Goal: Task Accomplishment & Management: Manage account settings

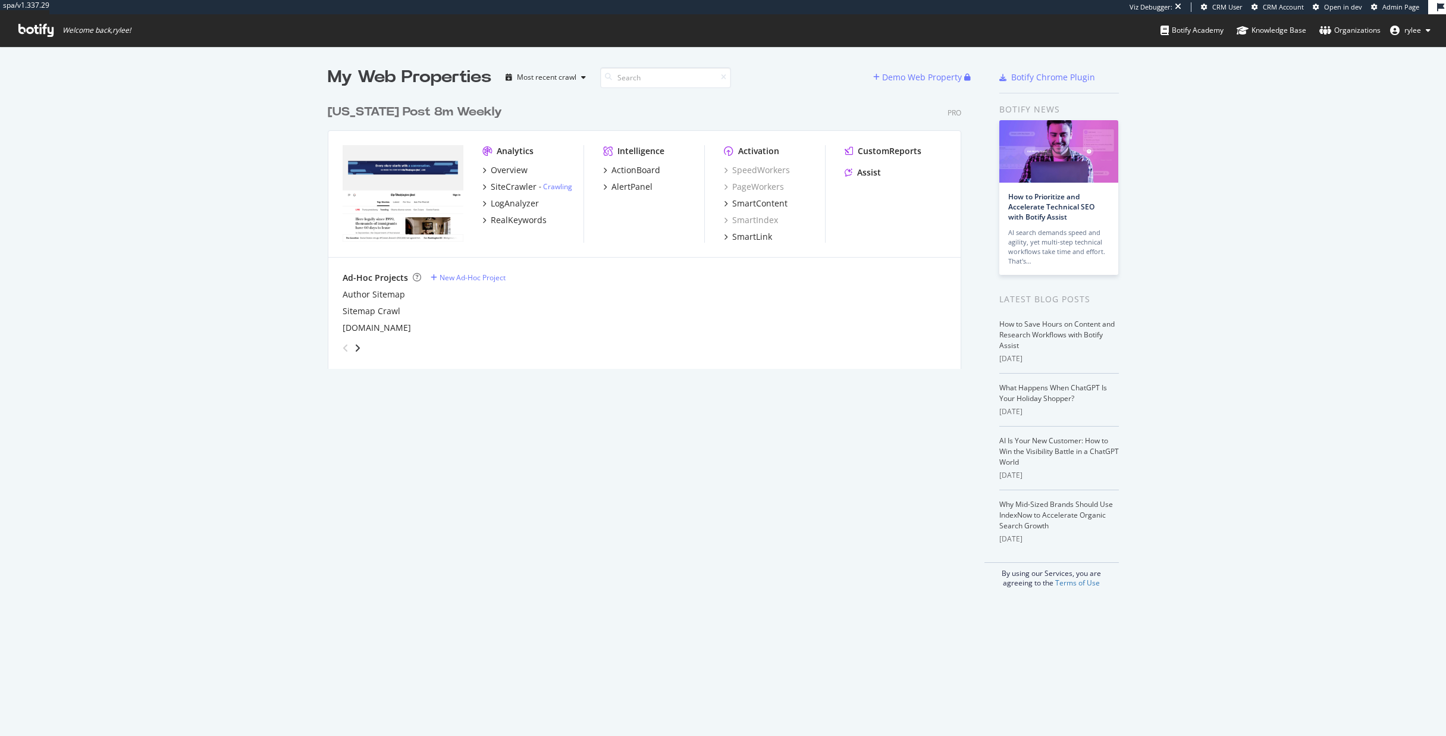
scroll to position [736, 1446]
click at [500, 186] on div "SiteCrawler" at bounding box center [514, 187] width 46 height 12
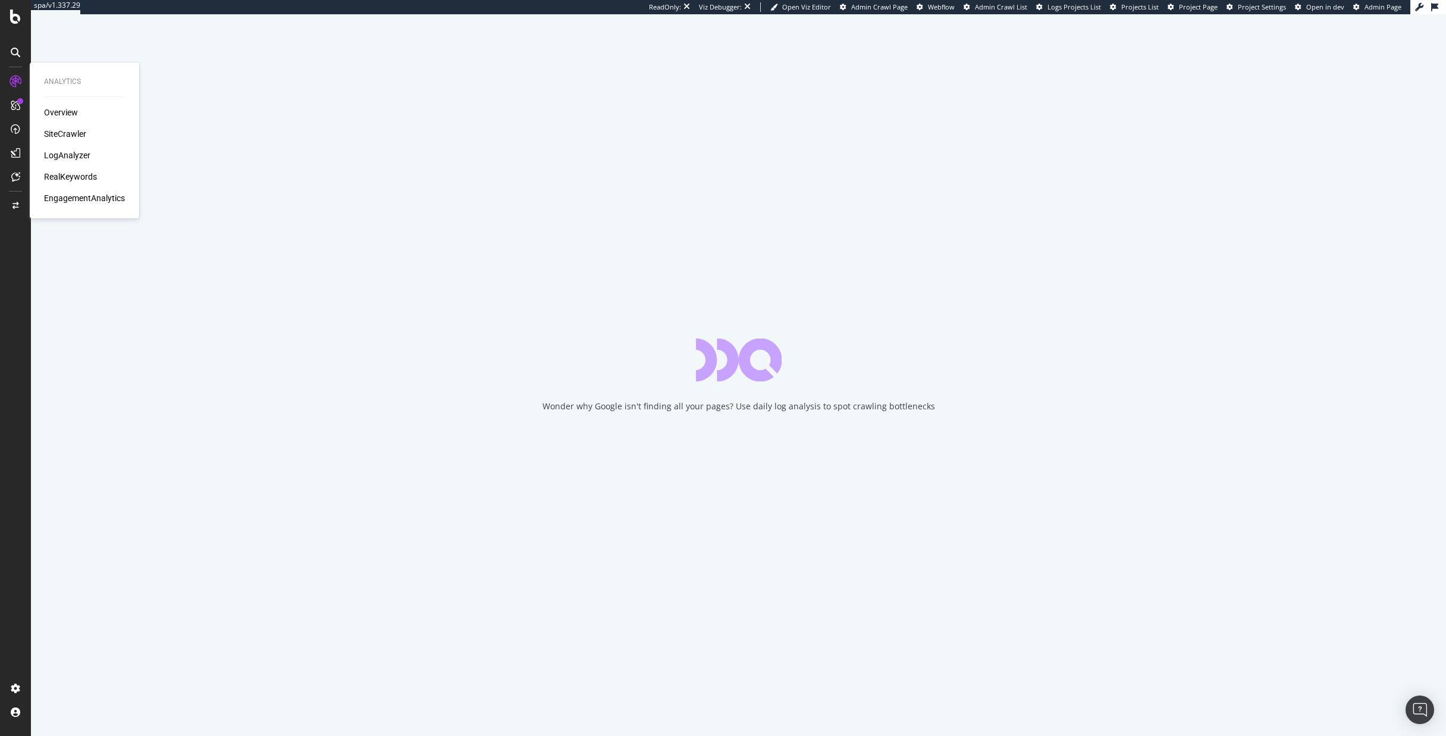
click at [61, 136] on div "SiteCrawler" at bounding box center [65, 134] width 42 height 12
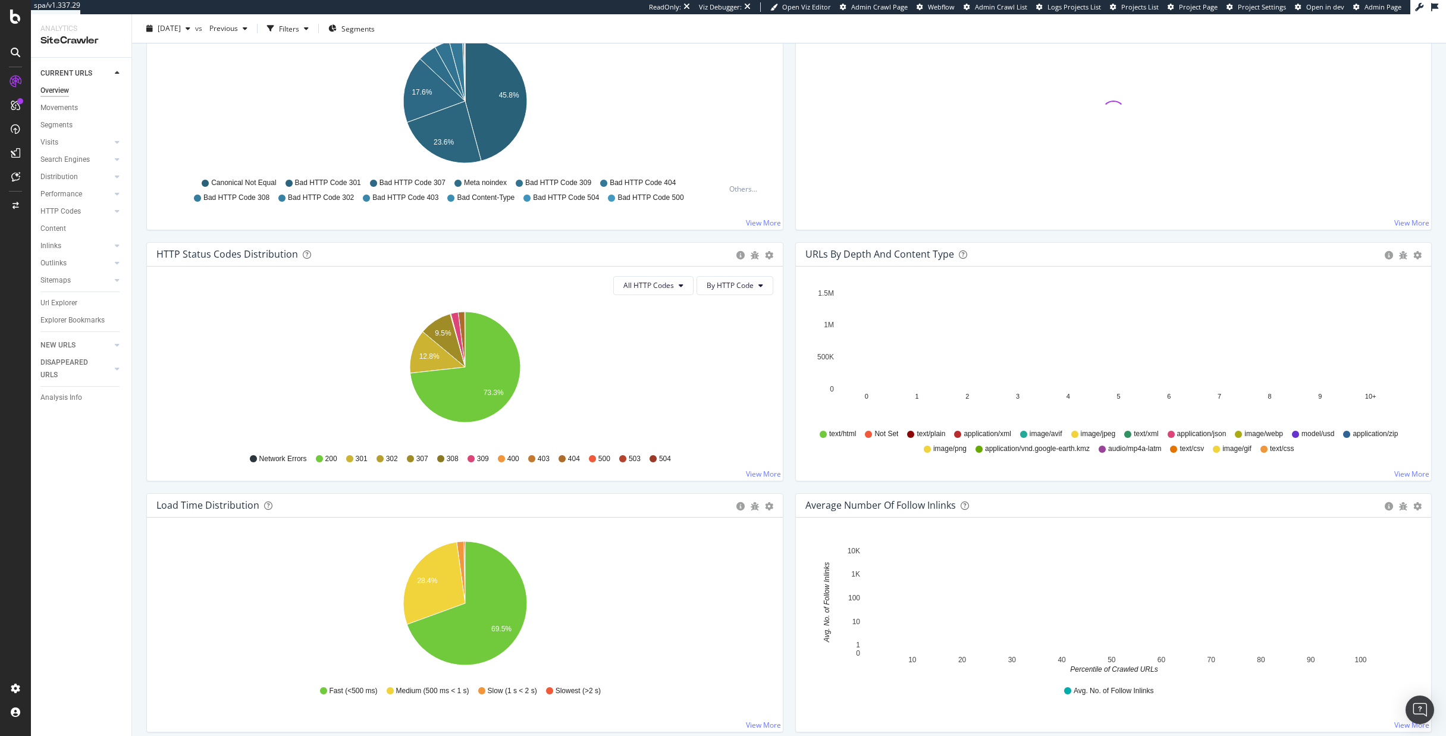
scroll to position [452, 0]
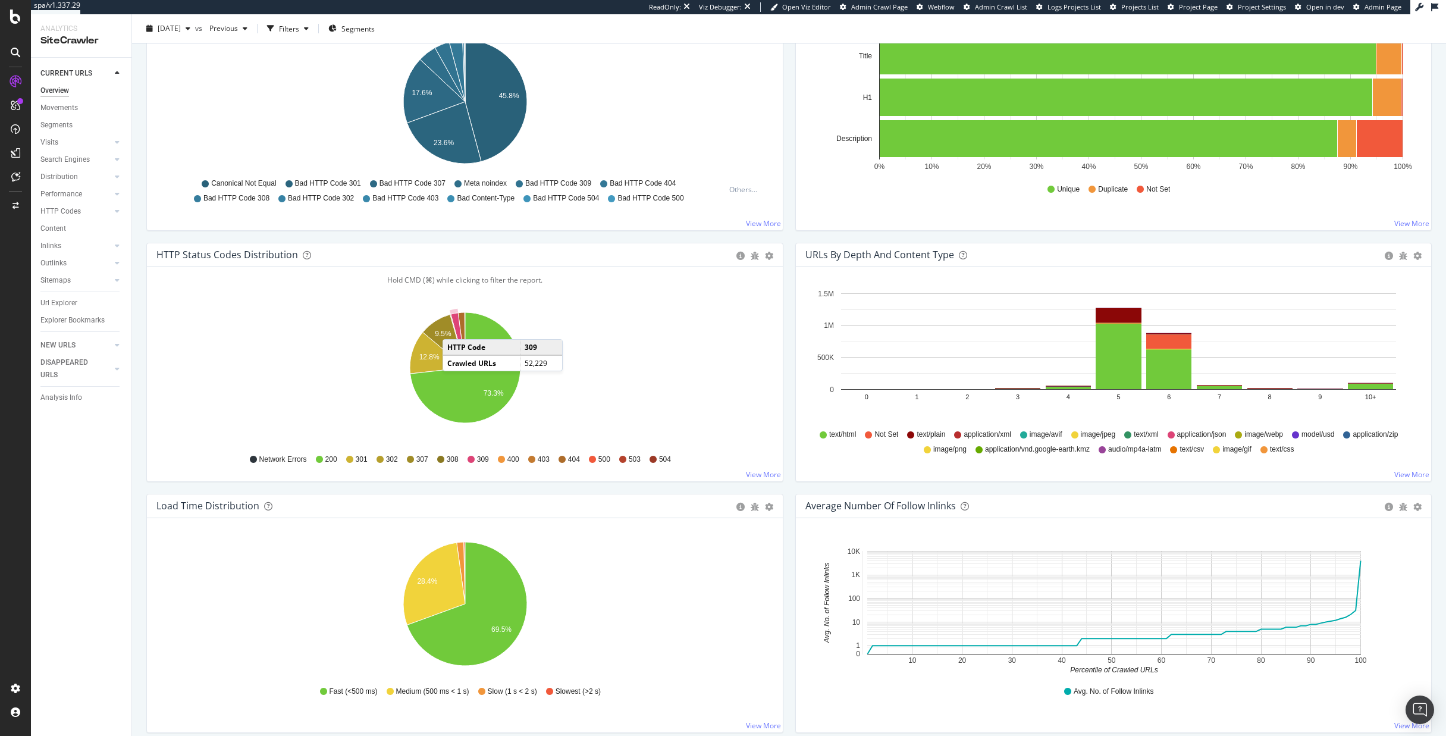
click at [455, 327] on icon "A chart." at bounding box center [458, 340] width 14 height 55
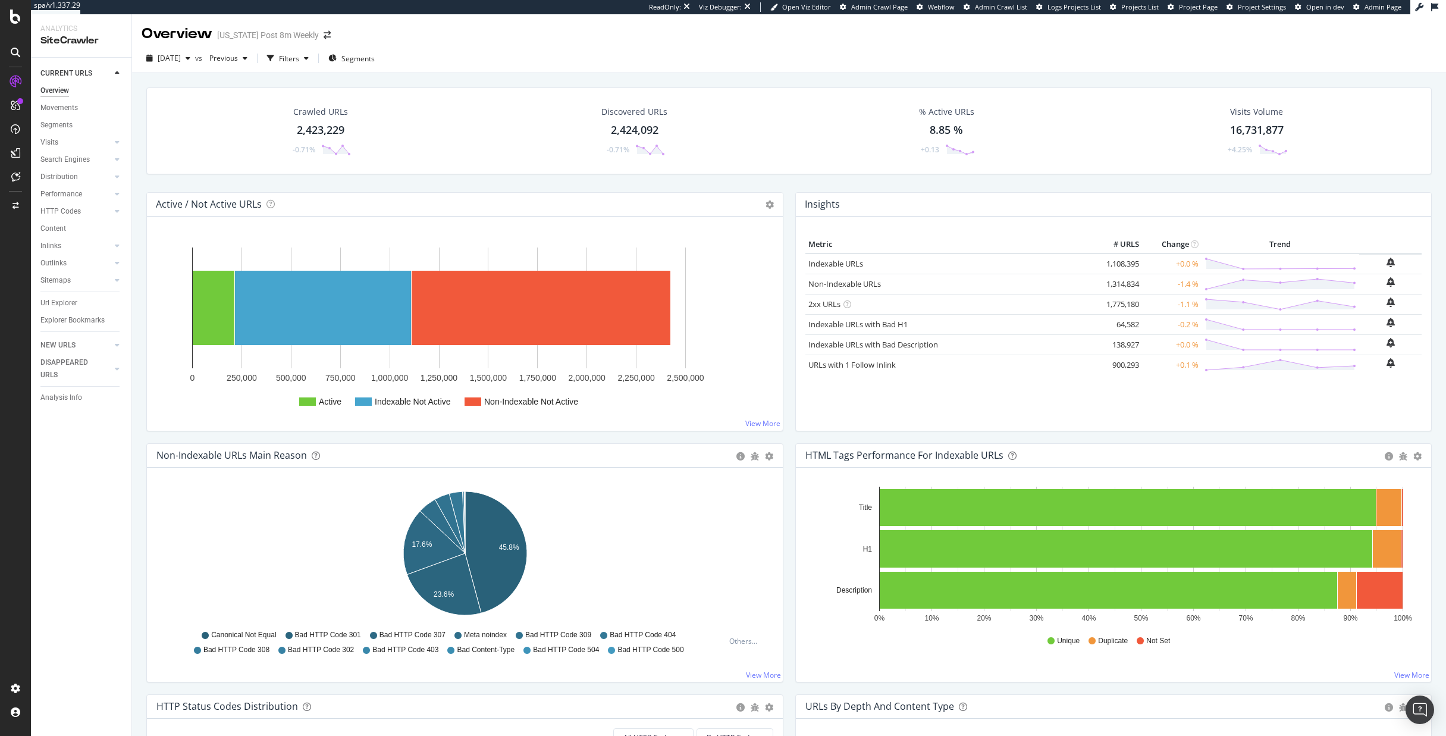
click at [66, 203] on div "HTTP Codes" at bounding box center [85, 211] width 91 height 17
click at [67, 209] on div "HTTP Codes" at bounding box center [60, 211] width 40 height 12
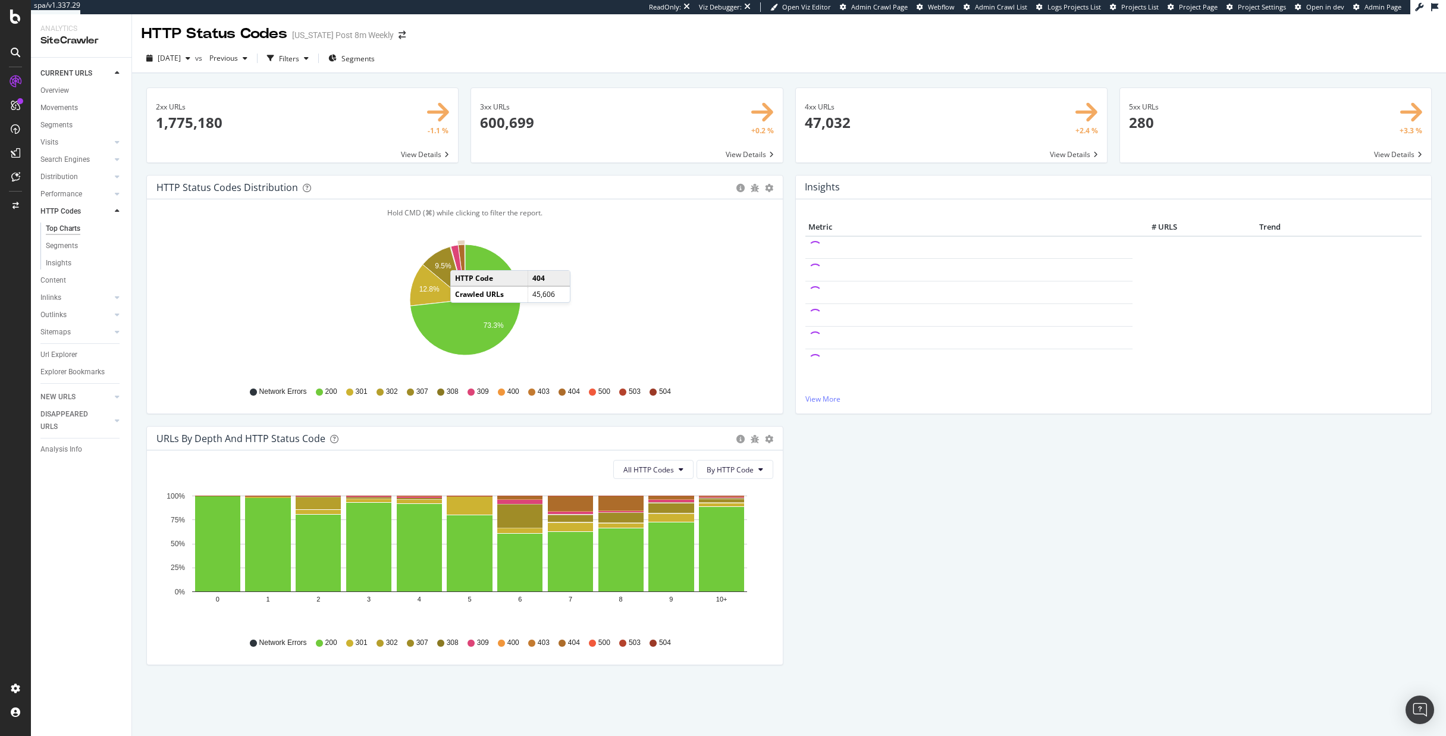
click at [462, 258] on icon "A chart." at bounding box center [461, 272] width 7 height 55
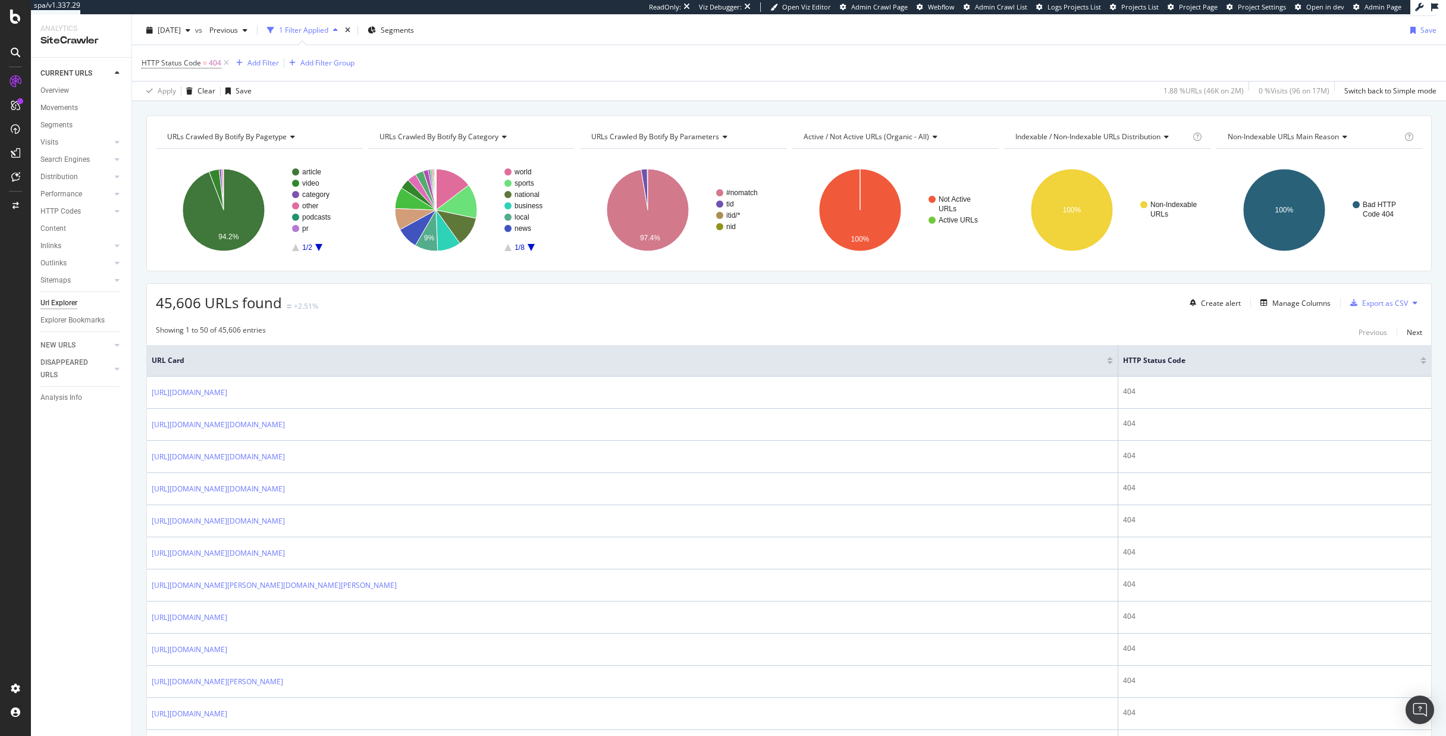
scroll to position [26, 0]
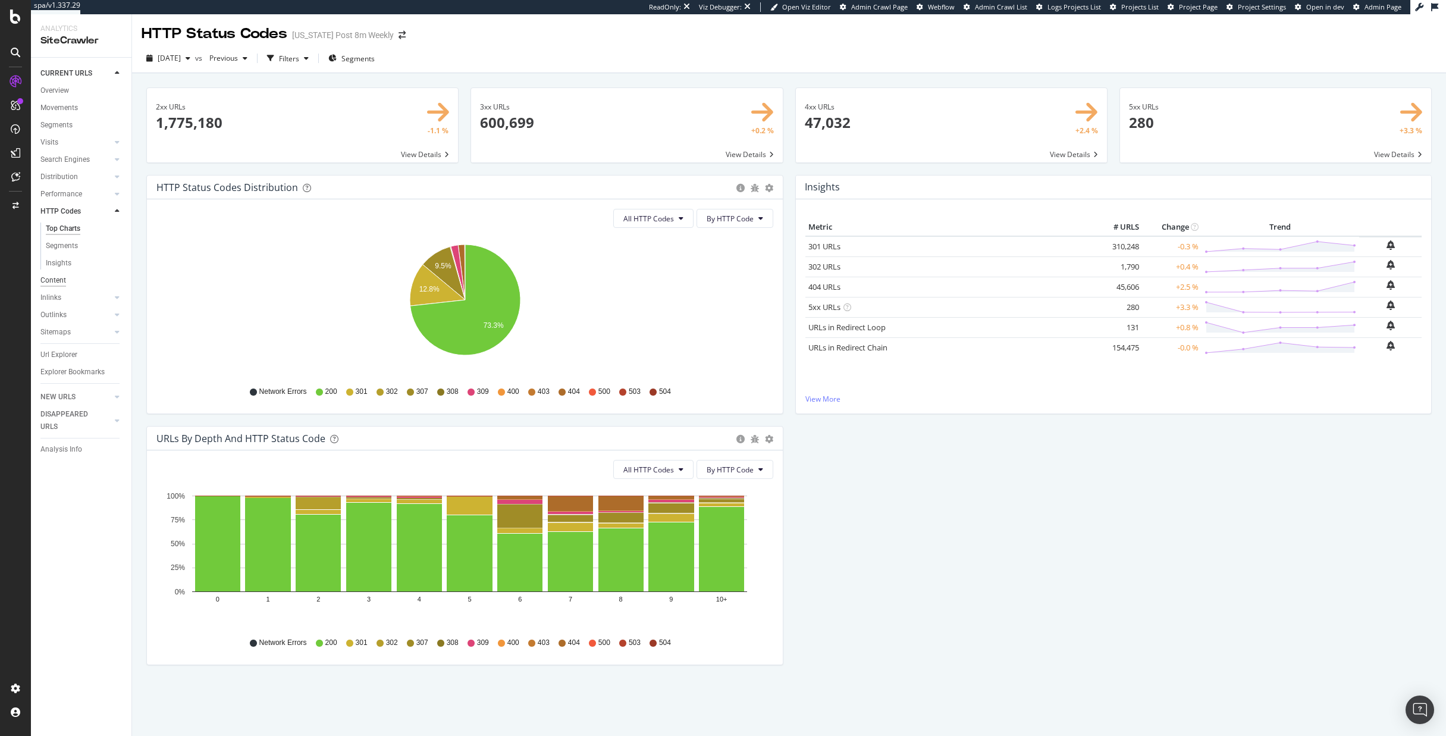
click at [62, 278] on div "Content" at bounding box center [53, 280] width 26 height 12
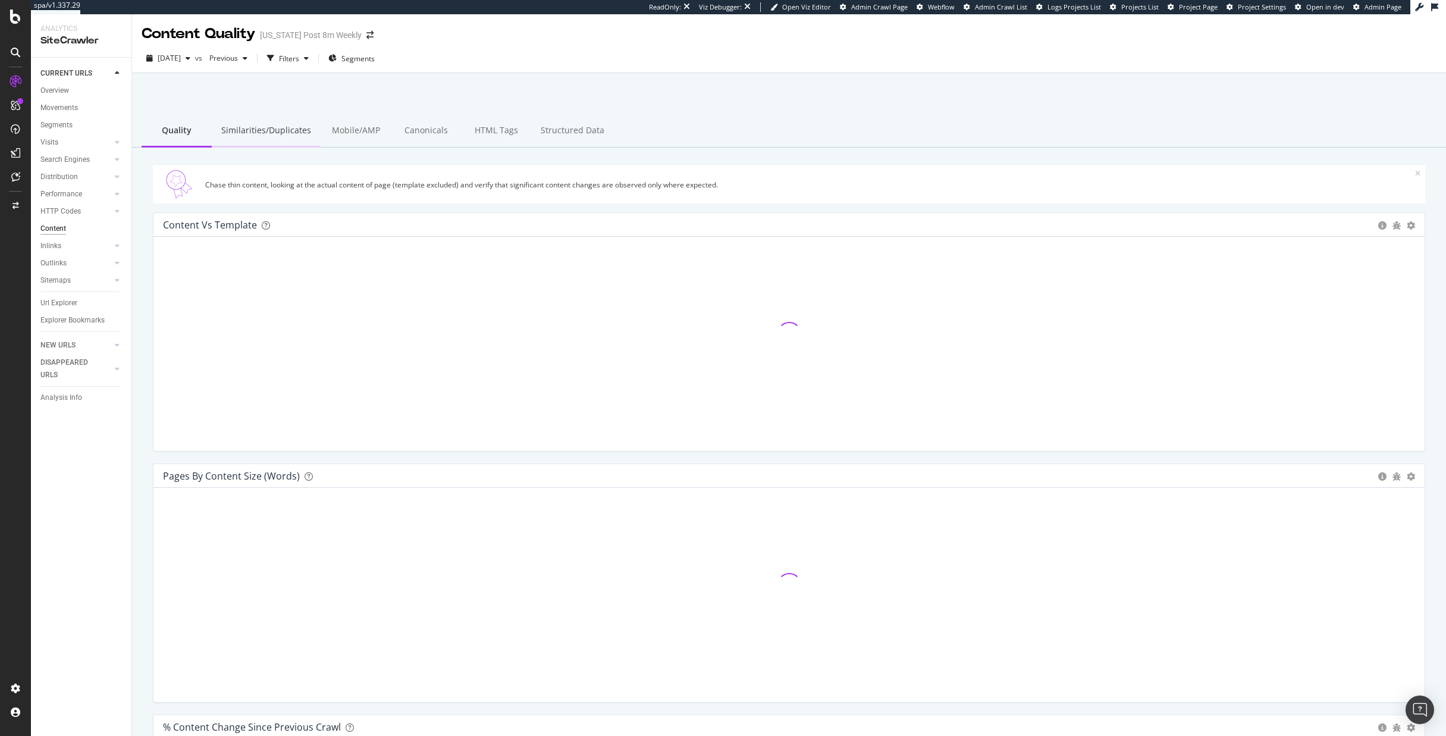
click at [292, 137] on div "Similarities/Duplicates" at bounding box center [266, 131] width 109 height 33
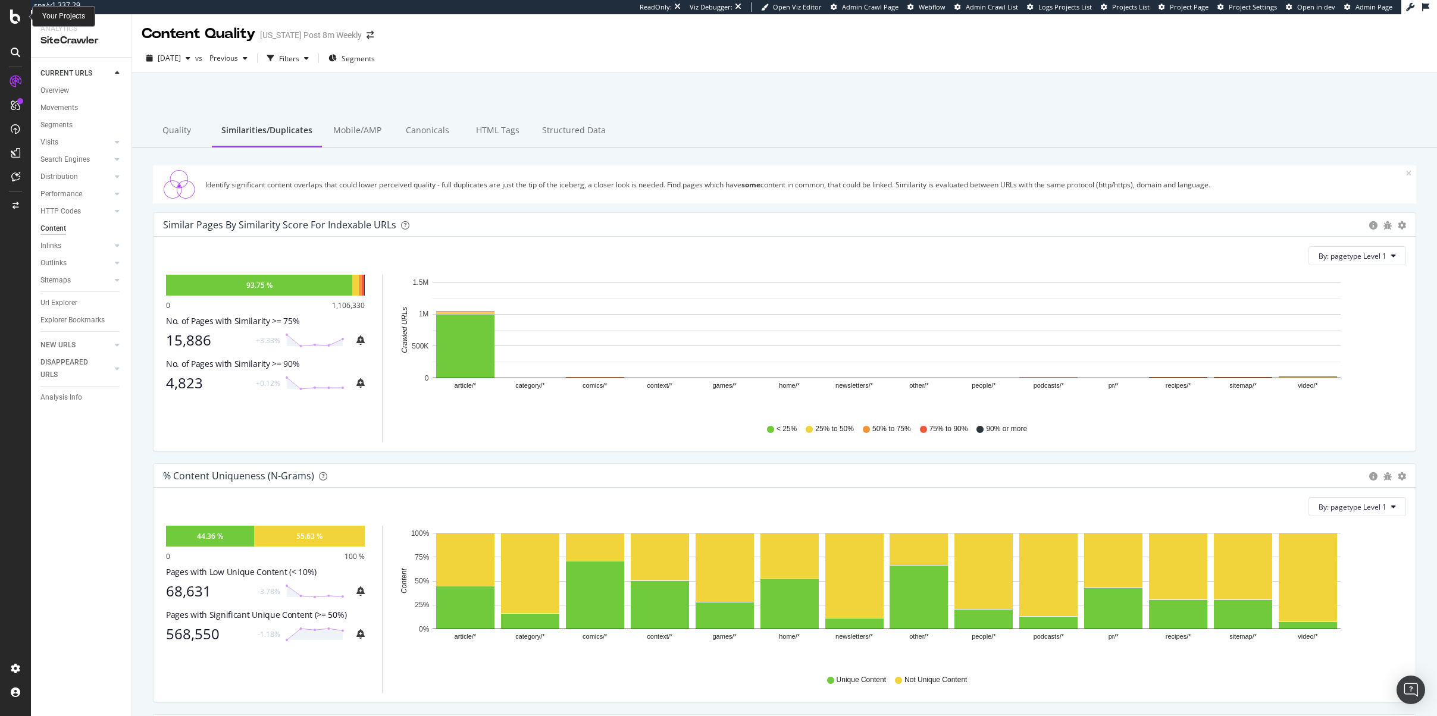
click at [14, 23] on icon at bounding box center [15, 17] width 11 height 14
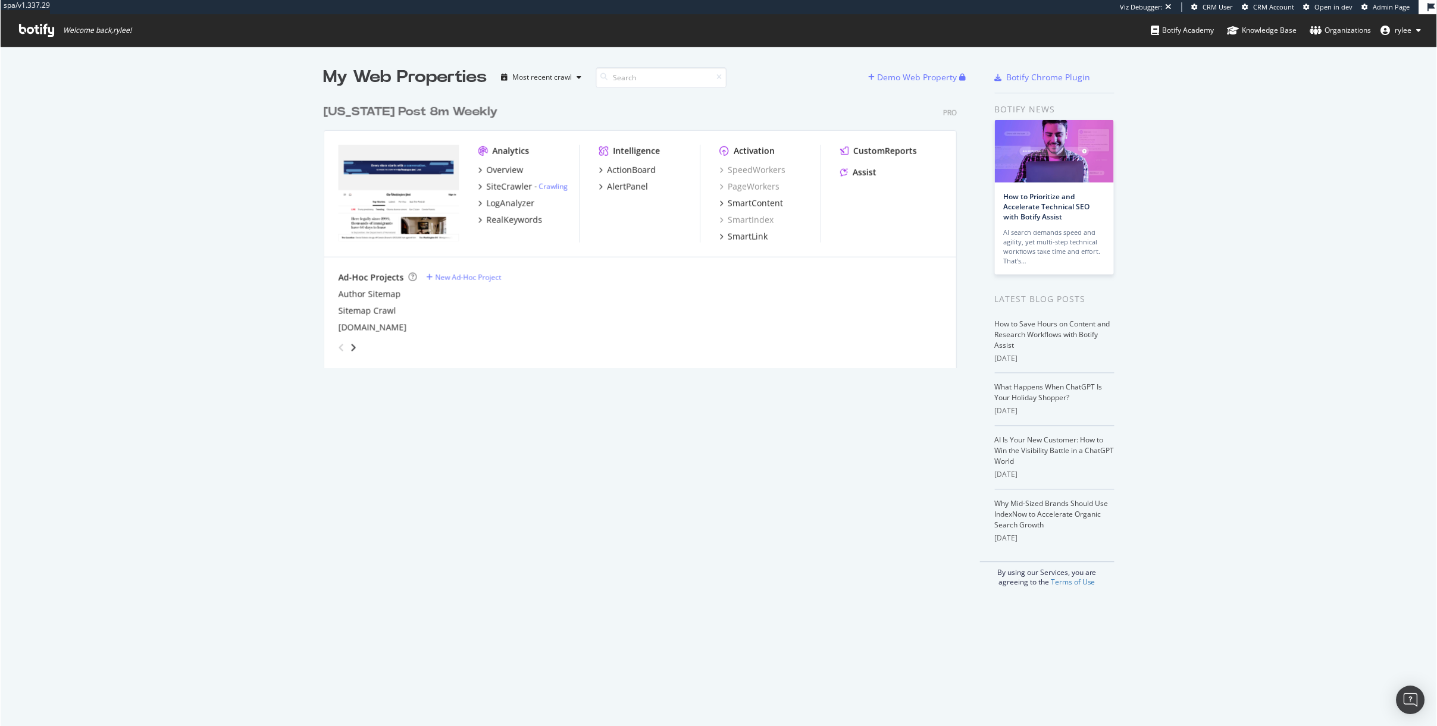
scroll to position [726, 1437]
click at [427, 111] on div "[US_STATE] Post 8m Weekly" at bounding box center [410, 112] width 174 height 17
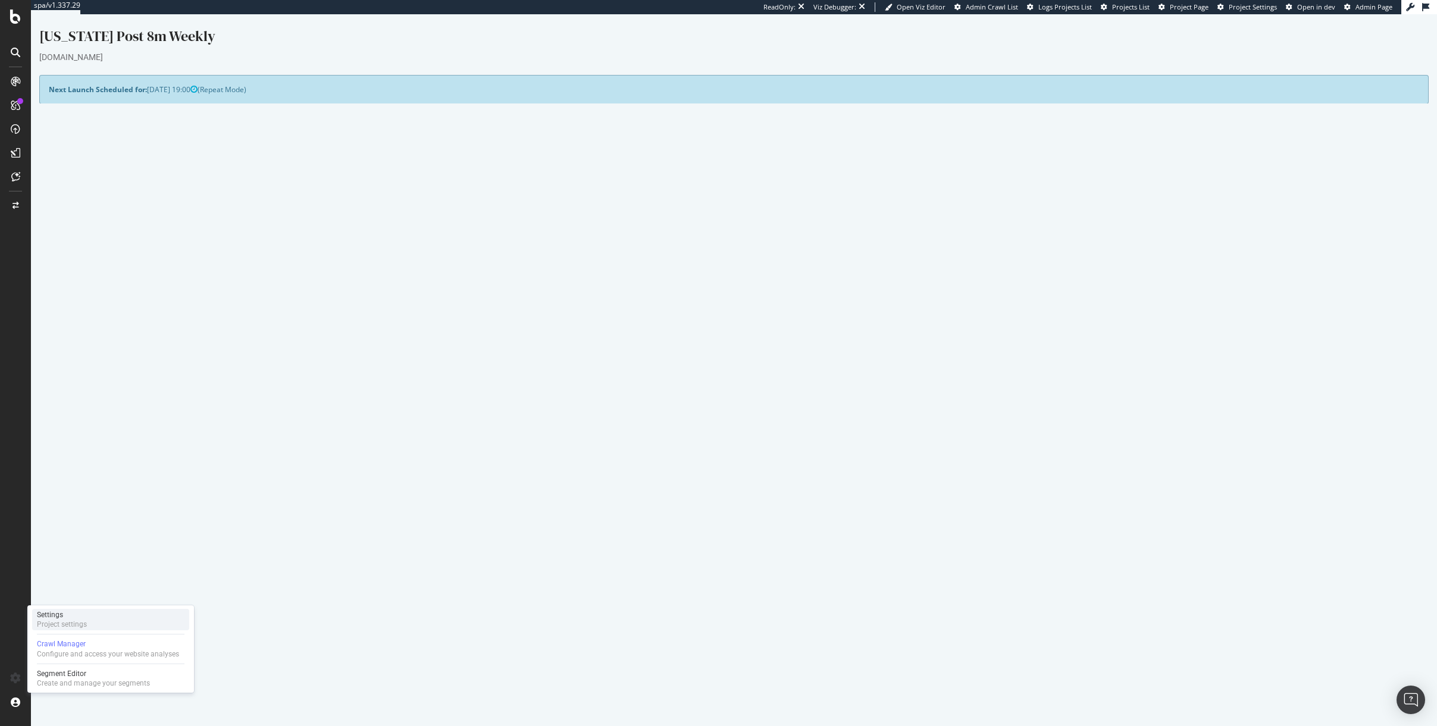
click at [65, 631] on div "Settings Project settings" at bounding box center [110, 619] width 157 height 21
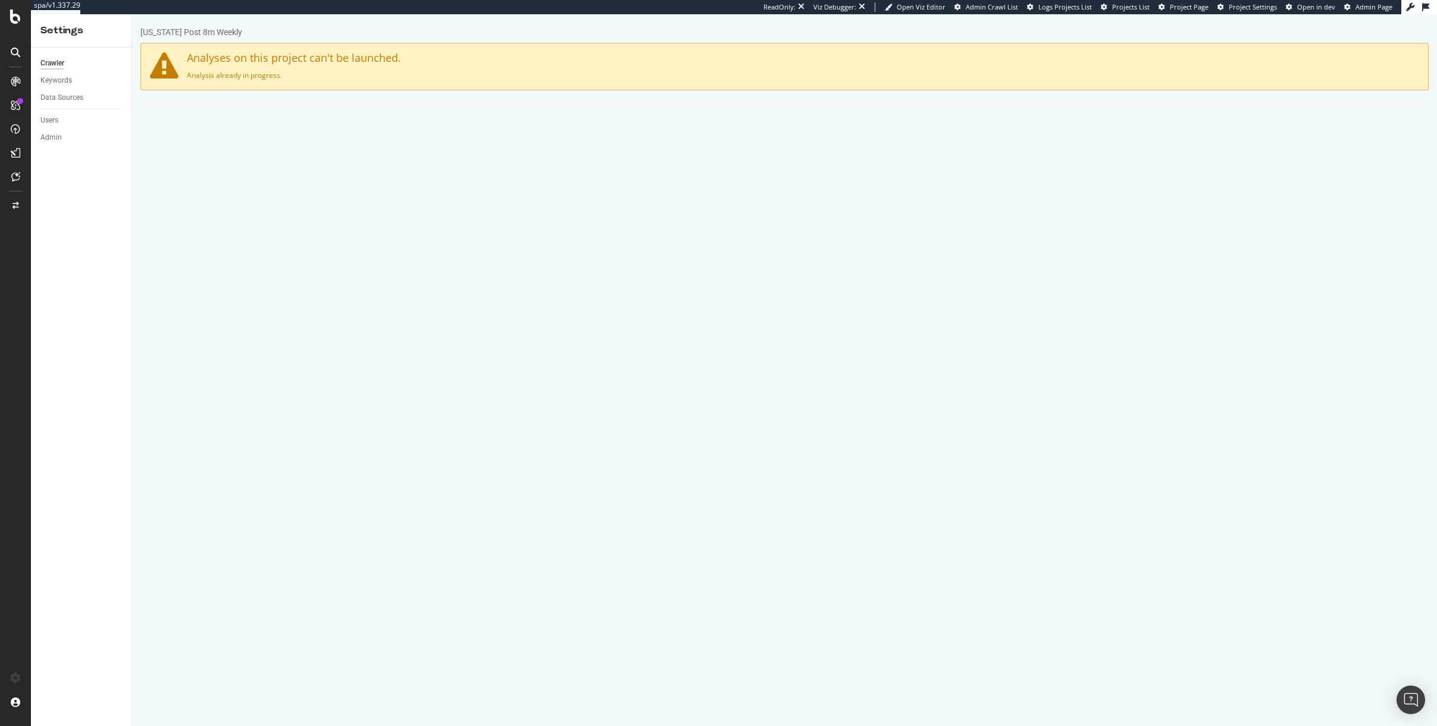
click at [235, 124] on link "Advanced Settings" at bounding box center [234, 119] width 92 height 33
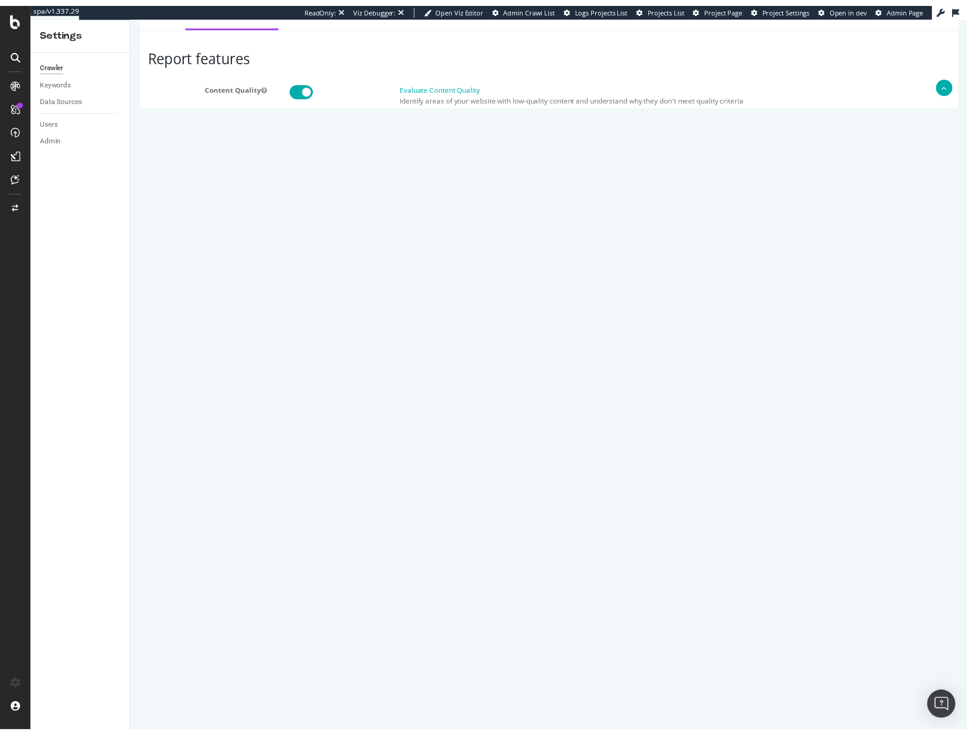
scroll to position [107, 0]
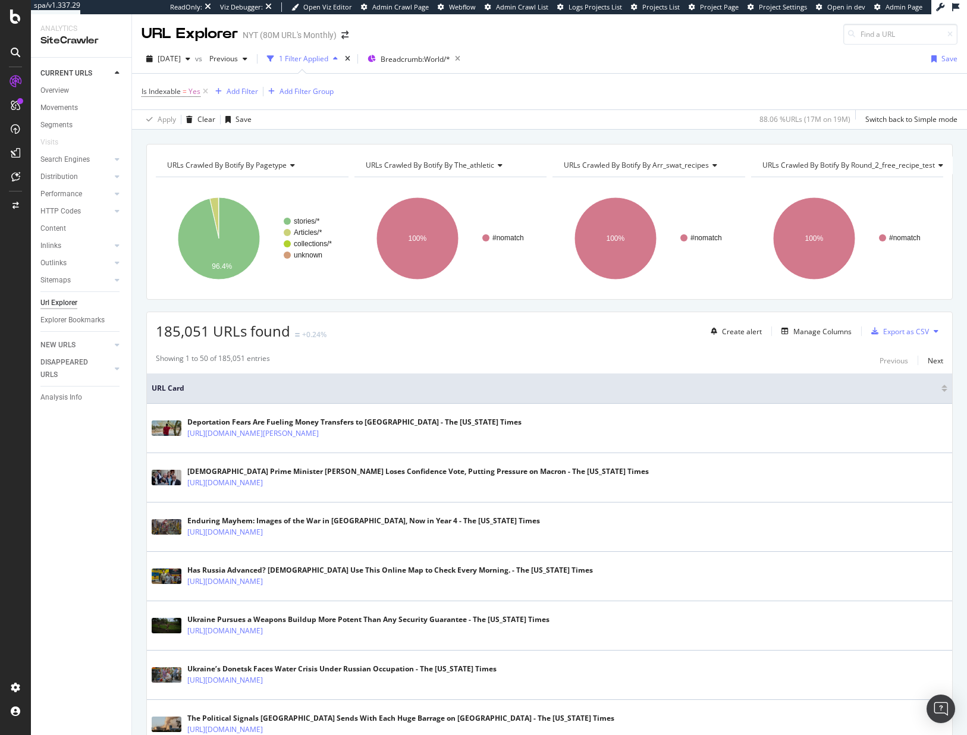
click at [17, 26] on div at bounding box center [15, 367] width 31 height 735
click at [17, 22] on icon at bounding box center [15, 17] width 11 height 14
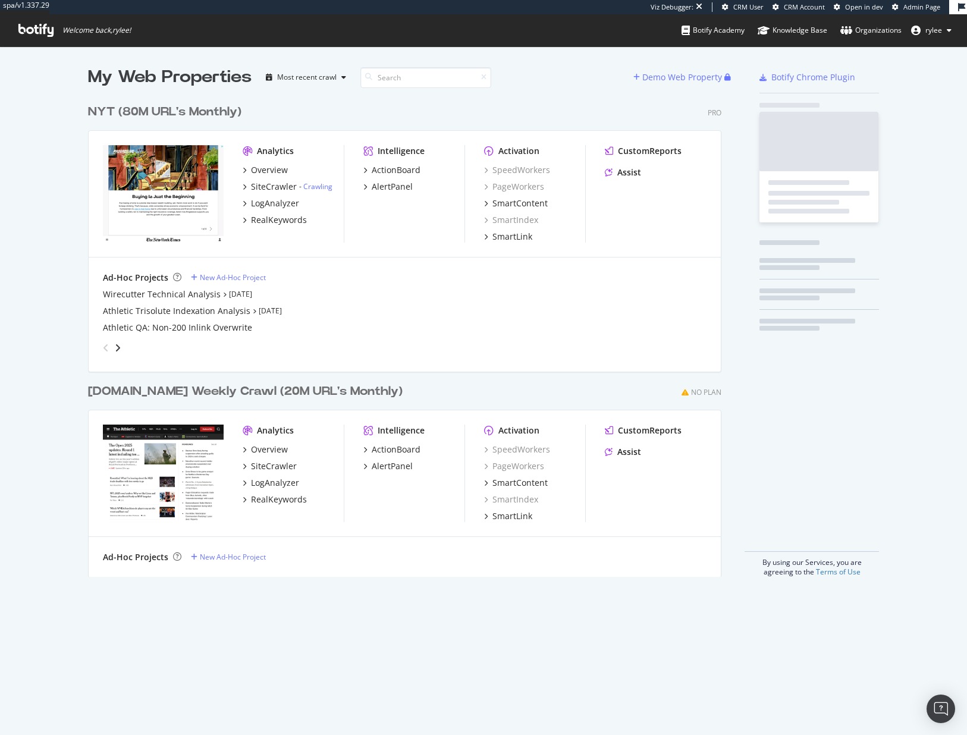
scroll to position [488, 643]
